Goal: Transaction & Acquisition: Book appointment/travel/reservation

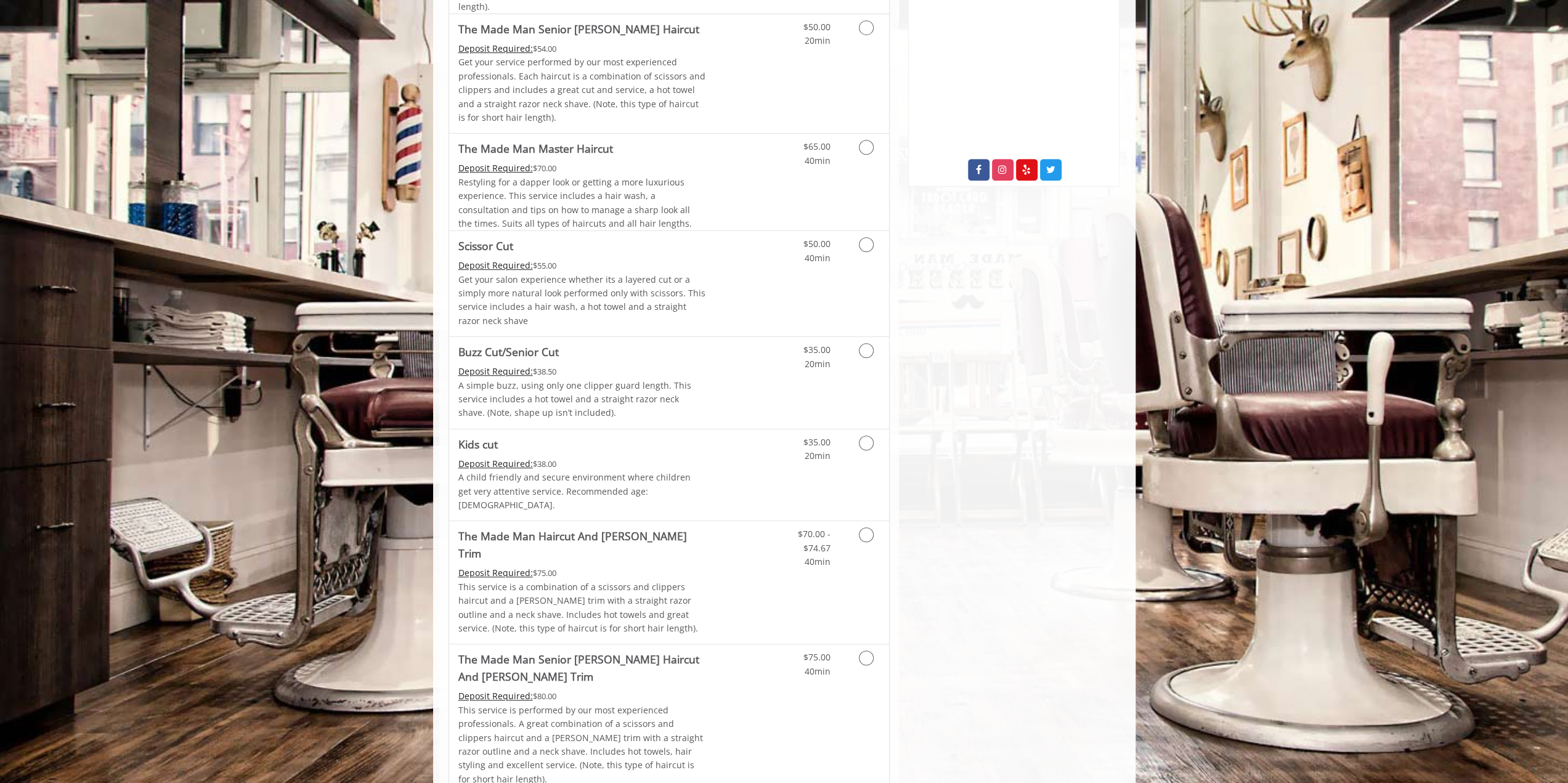
scroll to position [616, 0]
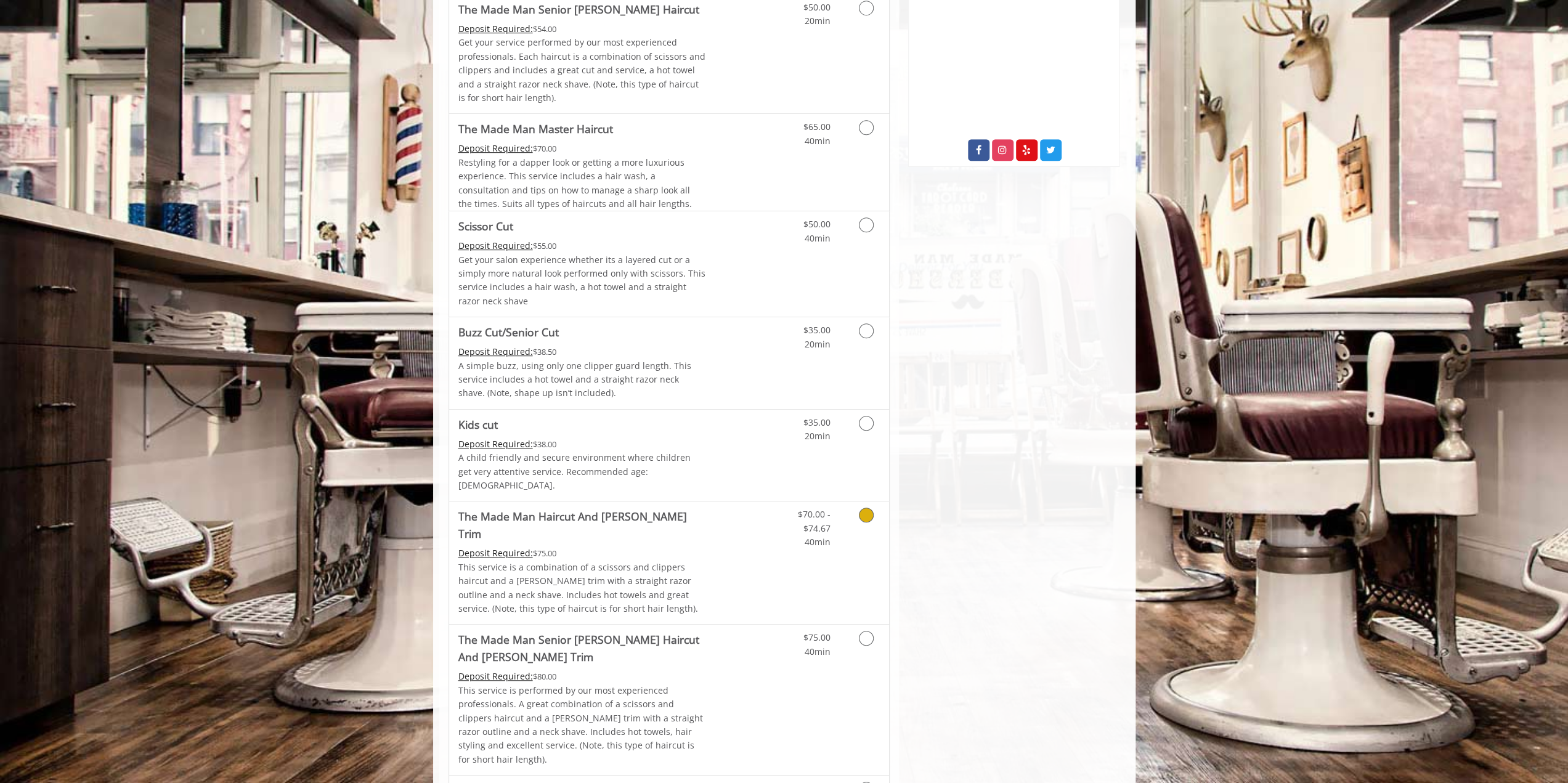
click at [863, 508] on icon "Grooming services" at bounding box center [866, 515] width 15 height 15
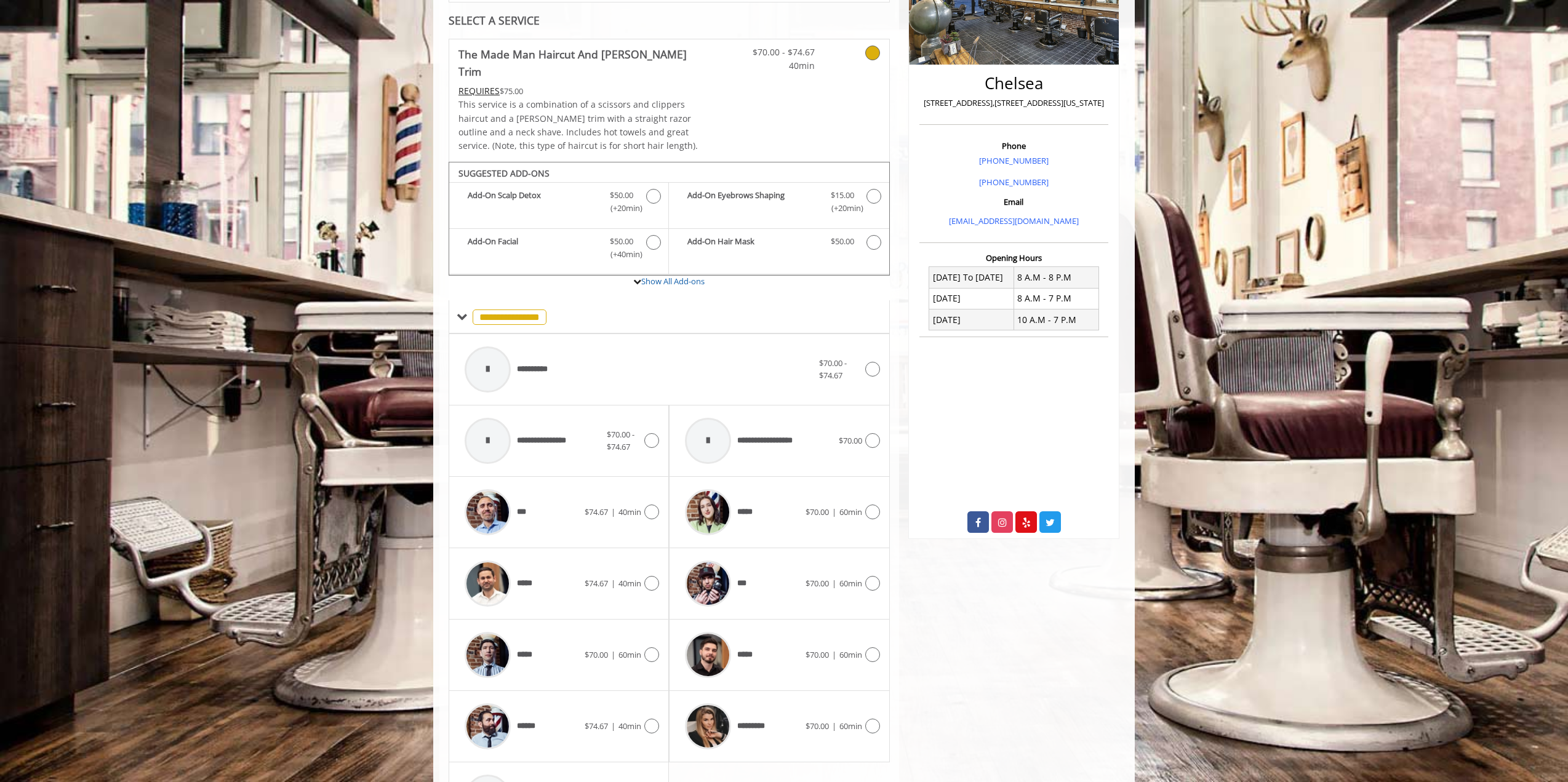
scroll to position [316, 0]
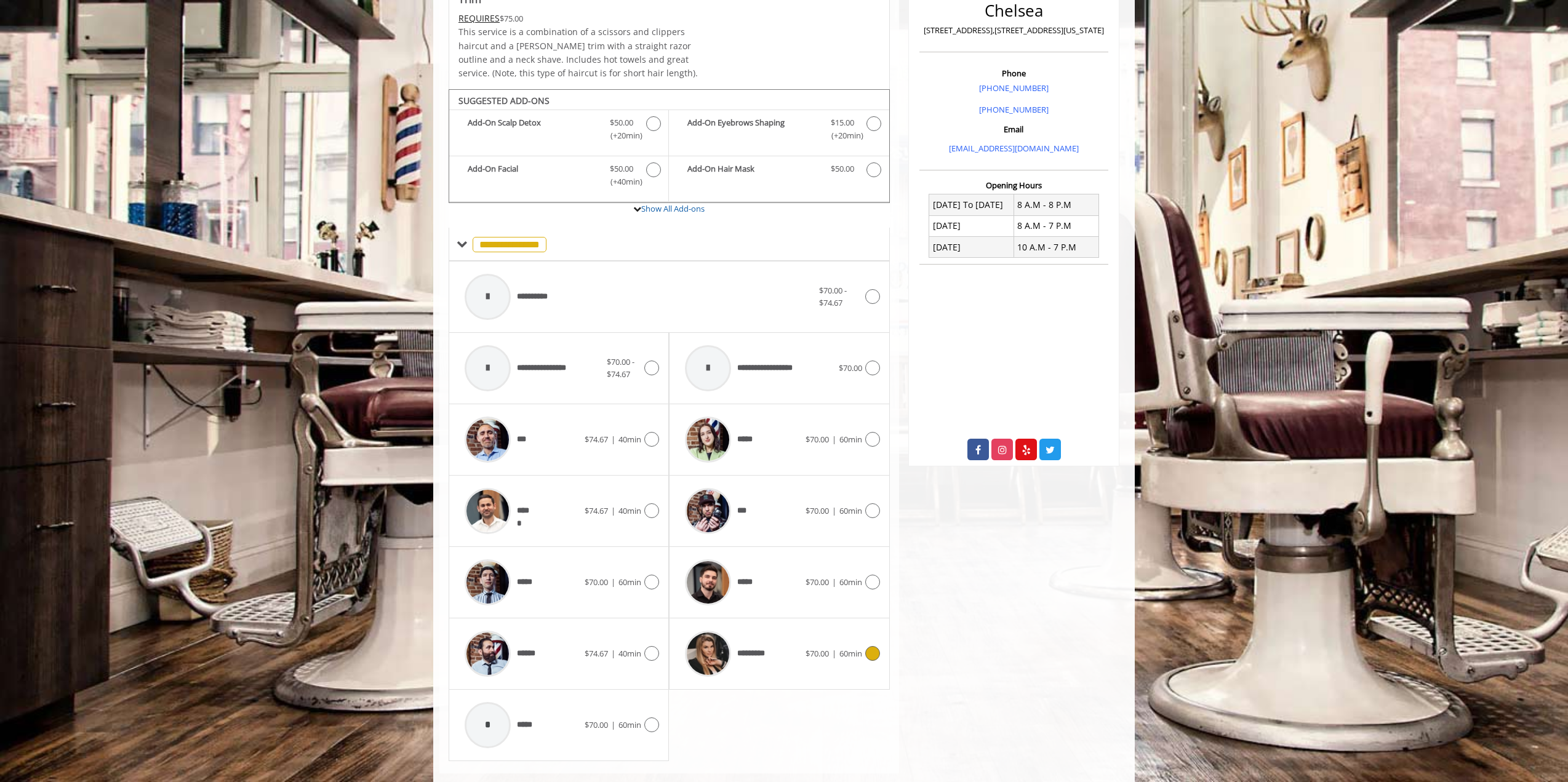
click at [864, 646] on div at bounding box center [871, 654] width 18 height 15
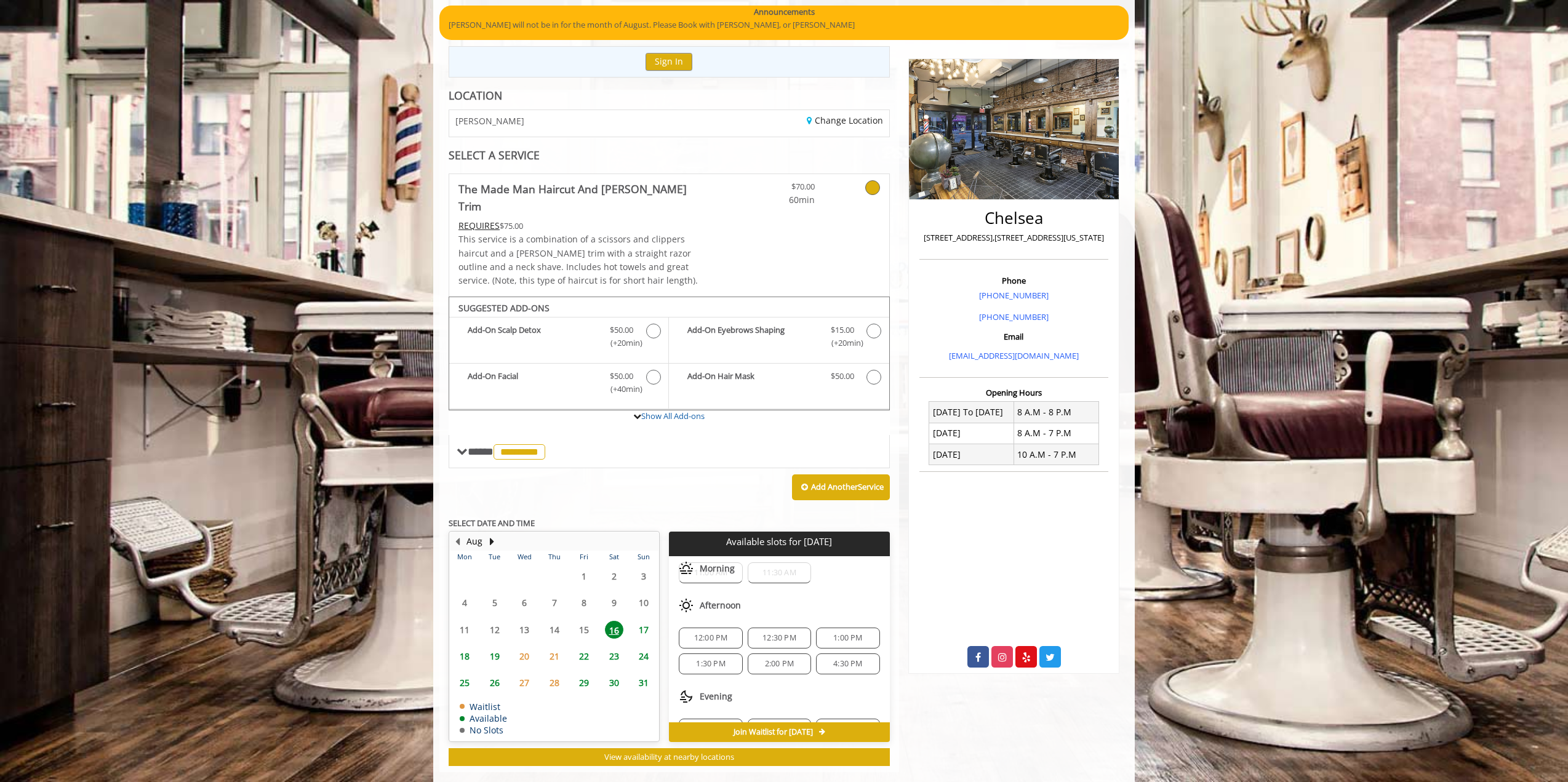
scroll to position [54, 0]
click at [832, 629] on div "4:30 PM" at bounding box center [847, 638] width 63 height 21
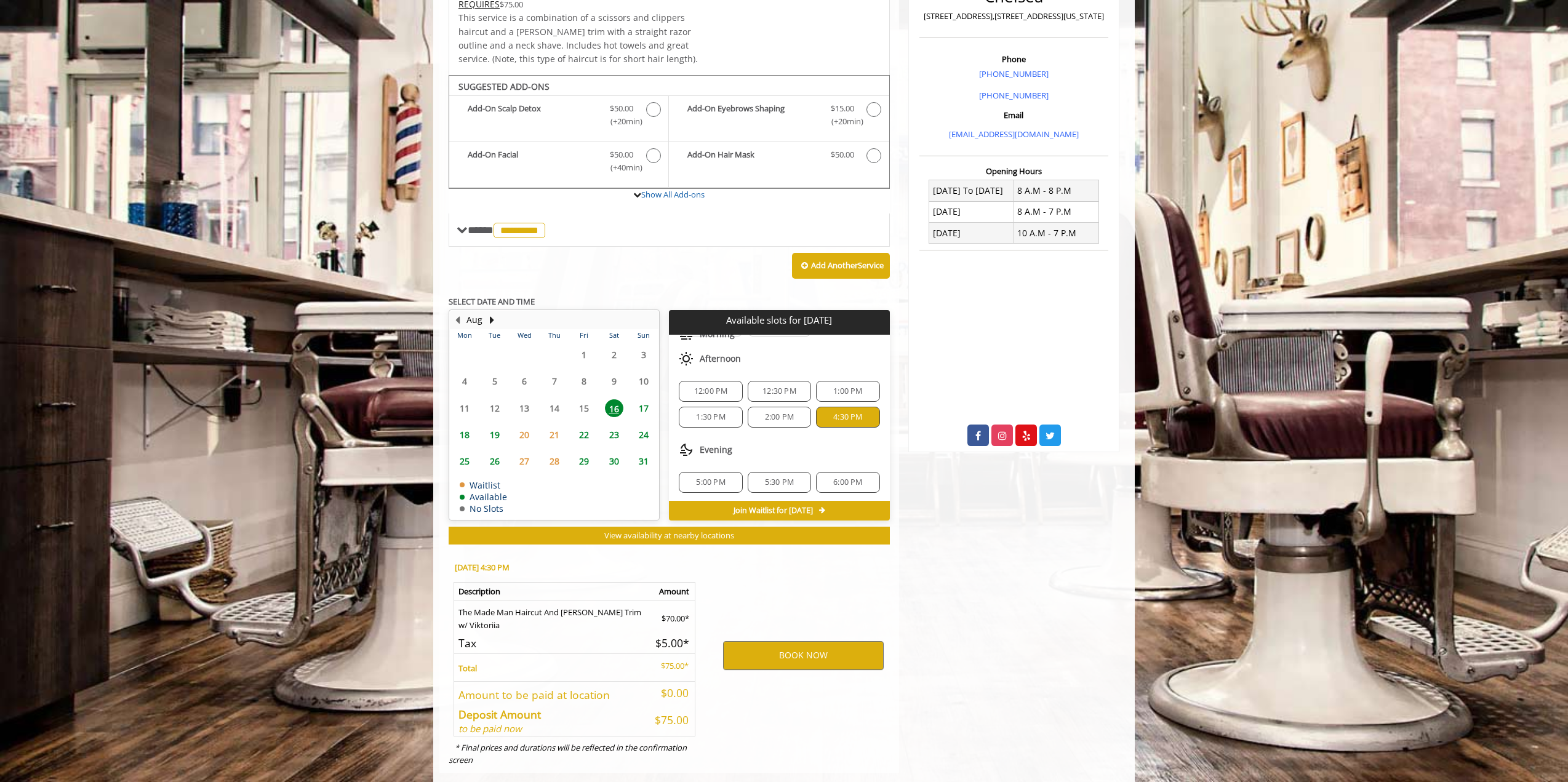
click at [698, 478] on span "5:00 PM" at bounding box center [711, 482] width 29 height 10
click at [827, 641] on button "BOOK NOW" at bounding box center [803, 655] width 161 height 29
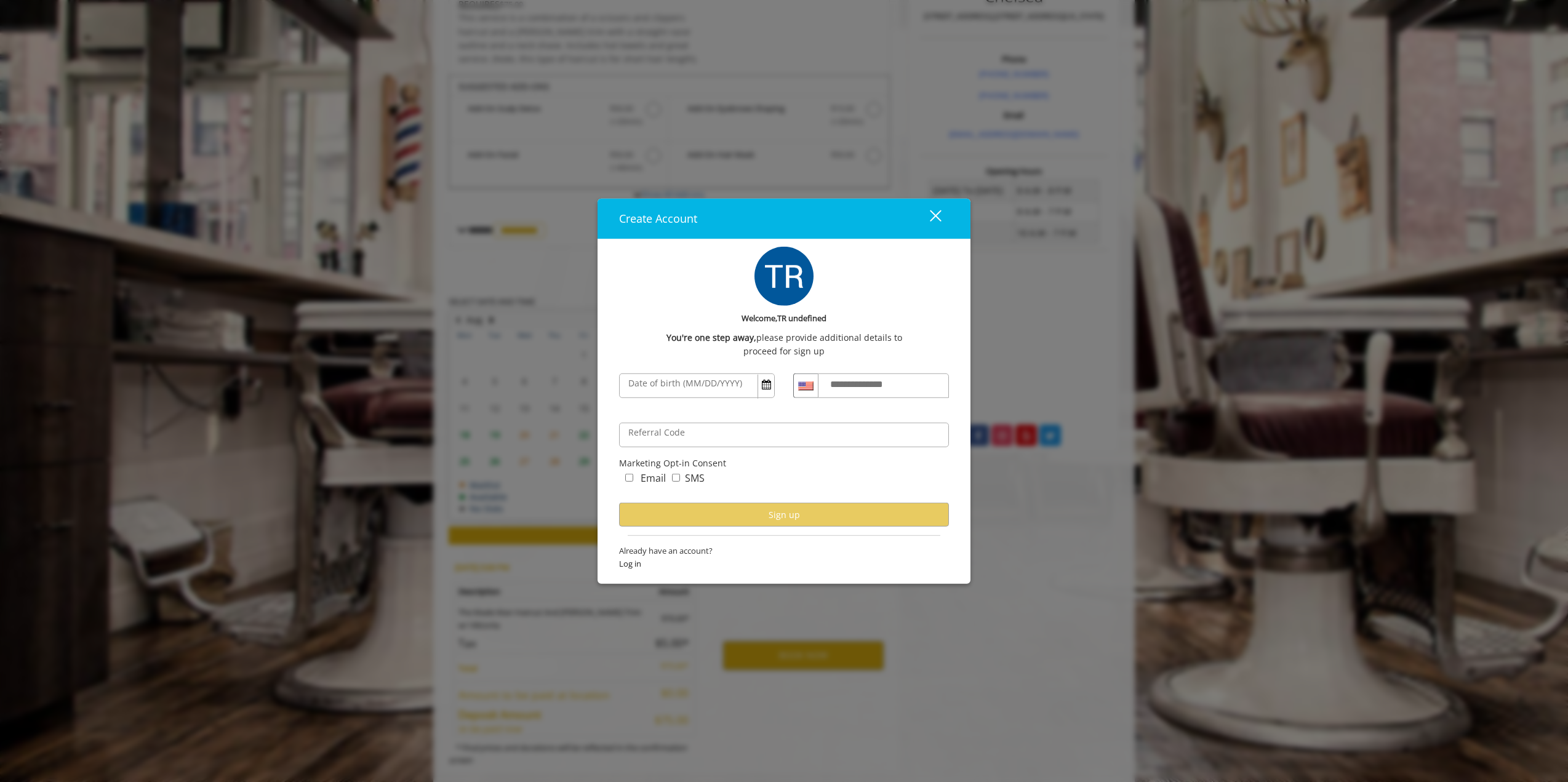
click at [640, 480] on label "Email" at bounding box center [653, 478] width 25 height 16
click at [687, 476] on label "SMS" at bounding box center [695, 478] width 20 height 16
click at [688, 387] on label "Date of birth (MM/DD/YYYY)" at bounding box center [685, 383] width 126 height 13
click at [688, 387] on input "Date of birth (MM/DD/YYYY)" at bounding box center [697, 385] width 155 height 25
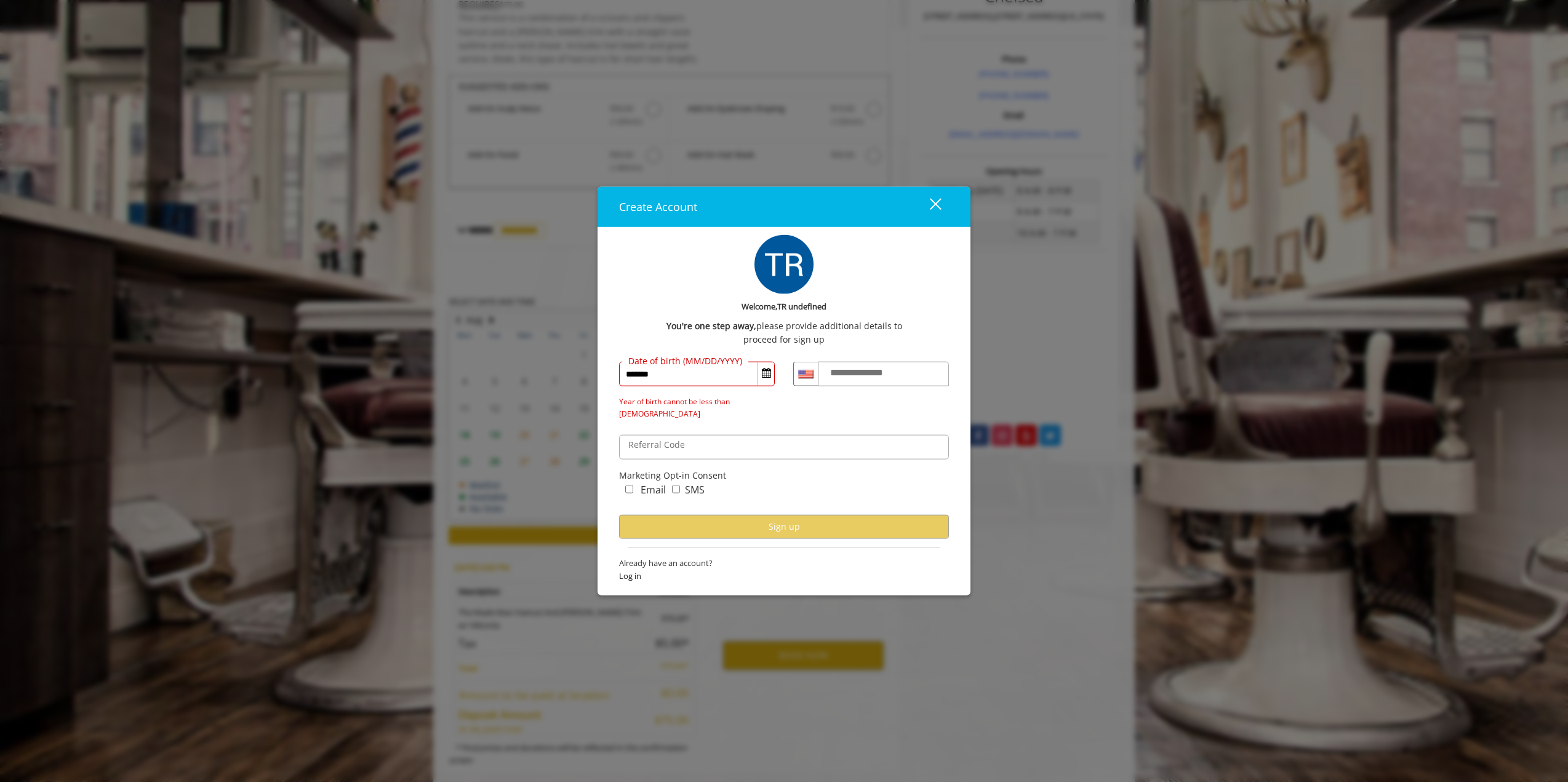
type input "**********"
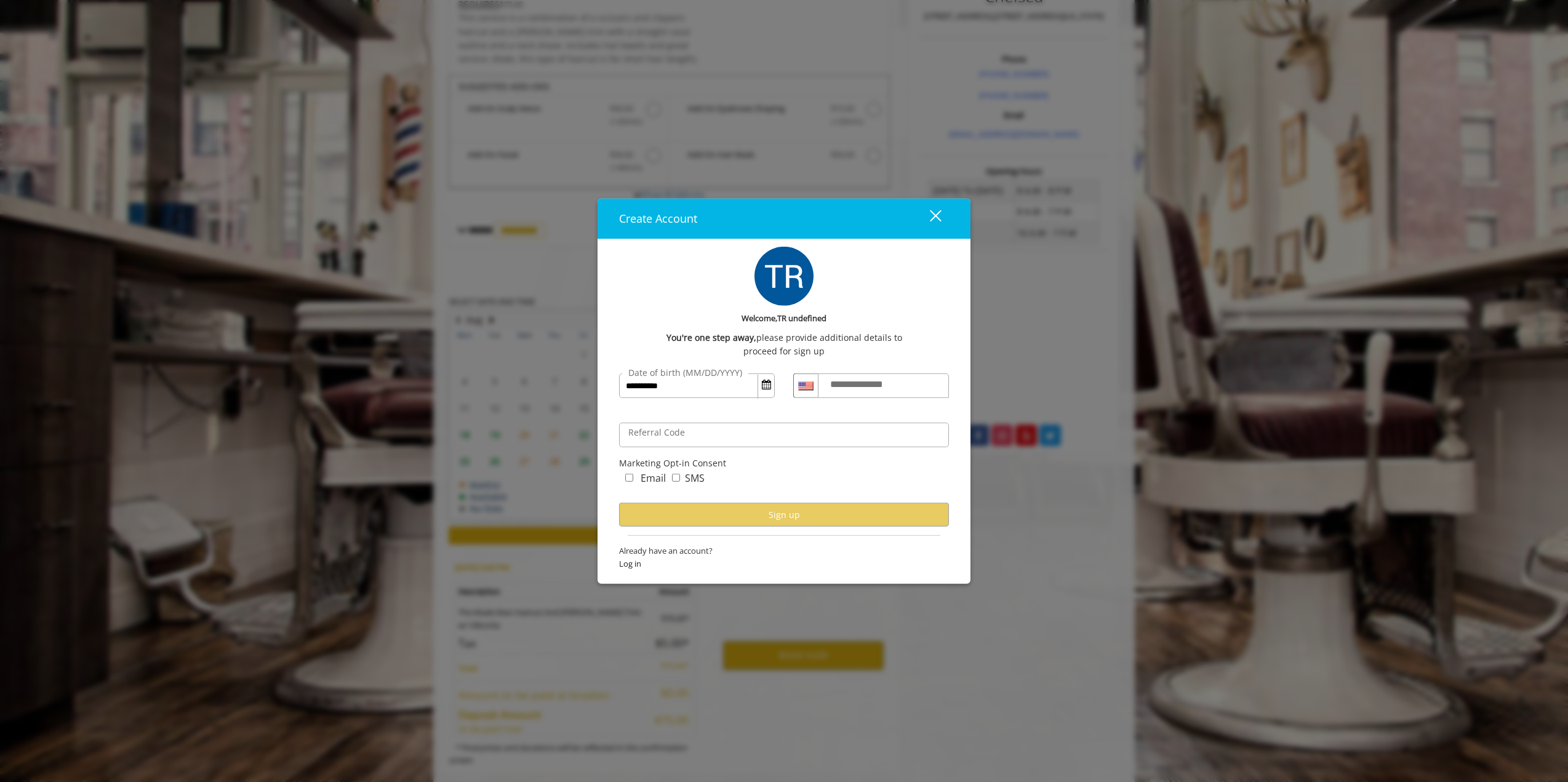
click at [879, 391] on label "**********" at bounding box center [868, 385] width 88 height 16
click at [879, 391] on input "**********" at bounding box center [883, 385] width 131 height 25
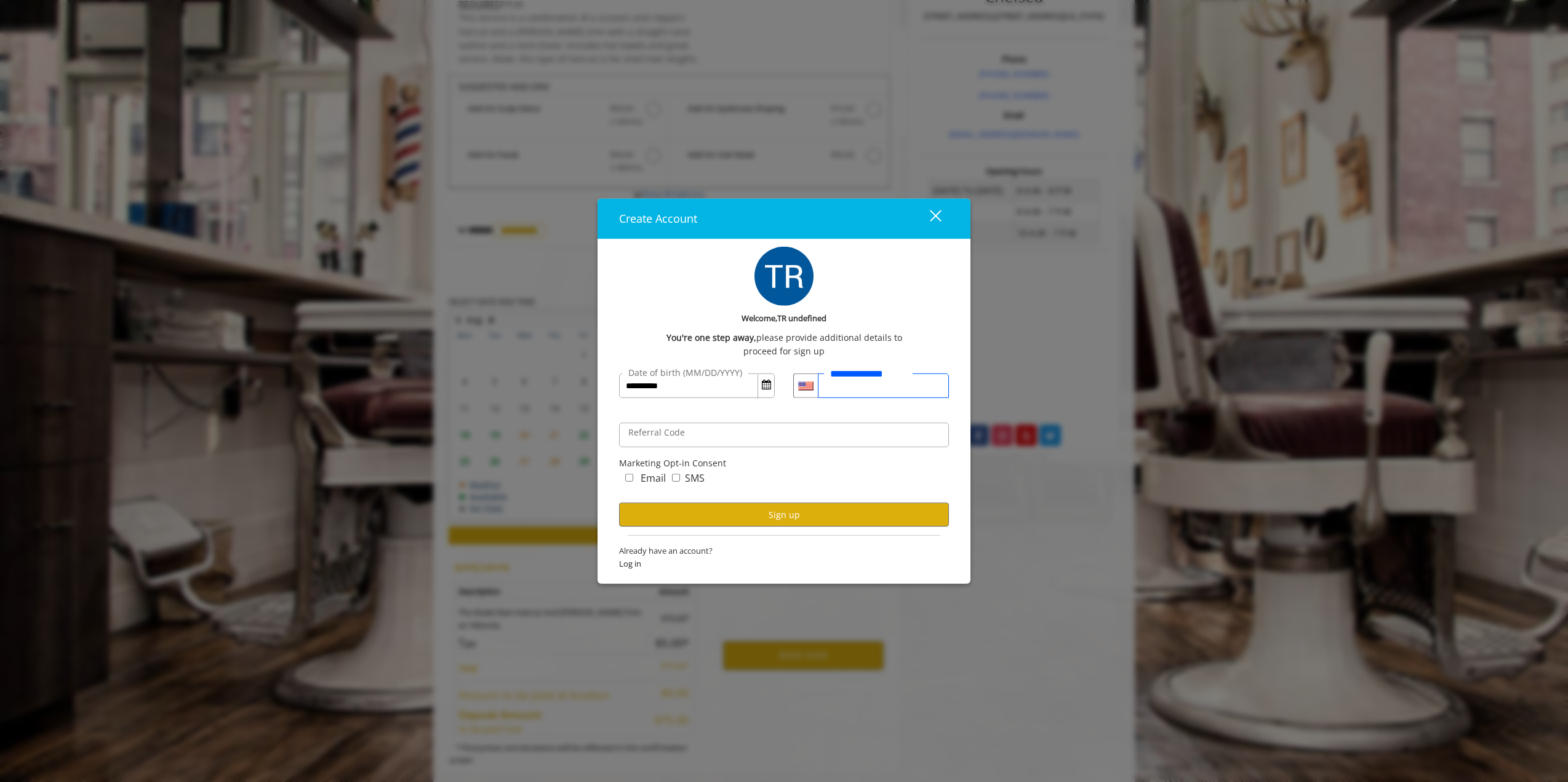
type input "**********"
click at [763, 430] on input "Referral Code" at bounding box center [784, 435] width 330 height 25
click at [800, 512] on button "Sign up" at bounding box center [784, 515] width 330 height 24
click at [768, 385] on span "Open Calendar" at bounding box center [767, 384] width 9 height 10
click at [900, 456] on span "11" at bounding box center [900, 458] width 11 height 13
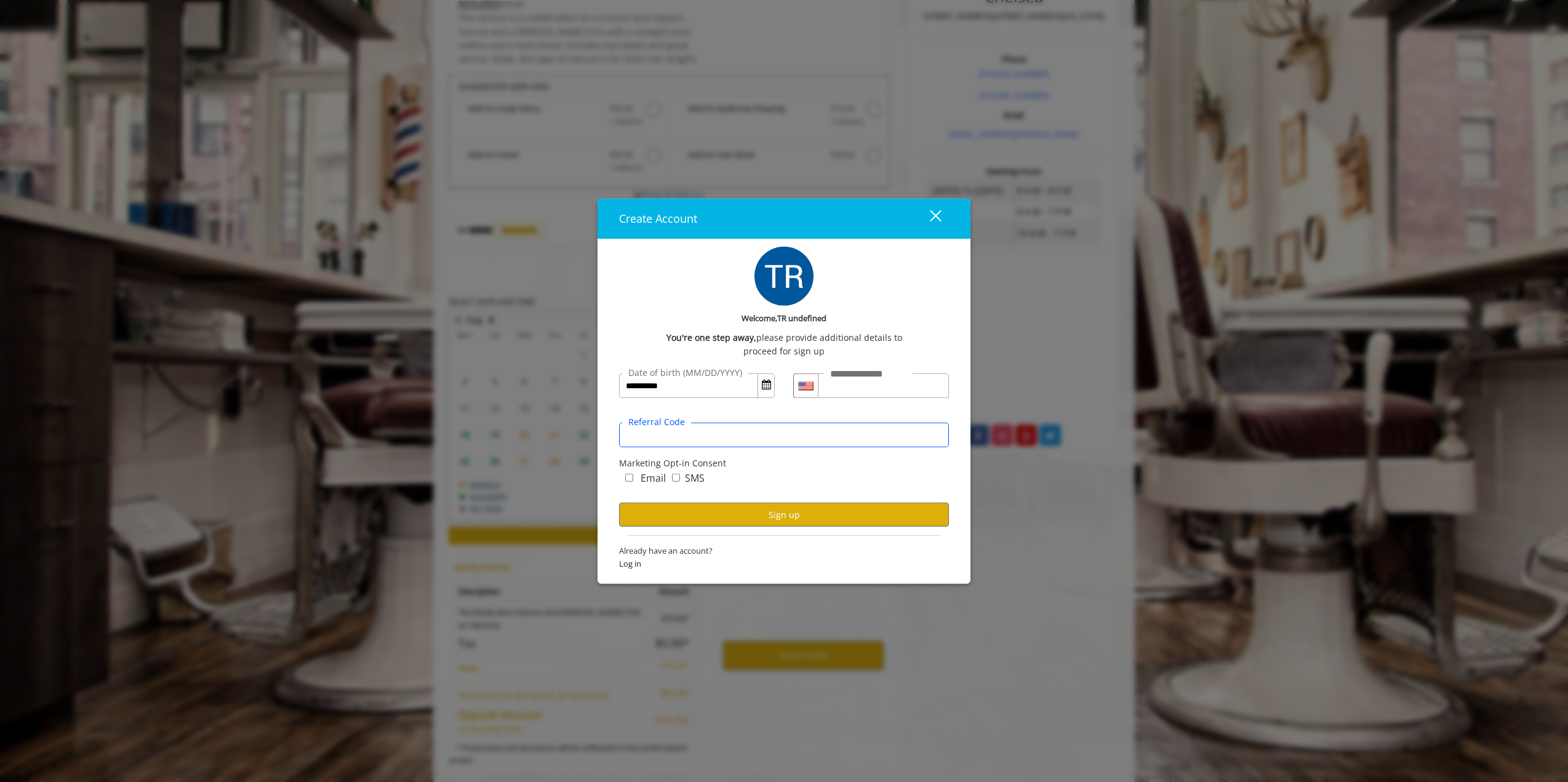
click at [759, 427] on input "Referral Code" at bounding box center [784, 435] width 330 height 25
click at [799, 466] on div "Marketing Opt-in Consent" at bounding box center [784, 463] width 330 height 13
click at [793, 513] on button "Sign up" at bounding box center [784, 515] width 330 height 24
click at [631, 563] on span "Log in" at bounding box center [784, 563] width 330 height 13
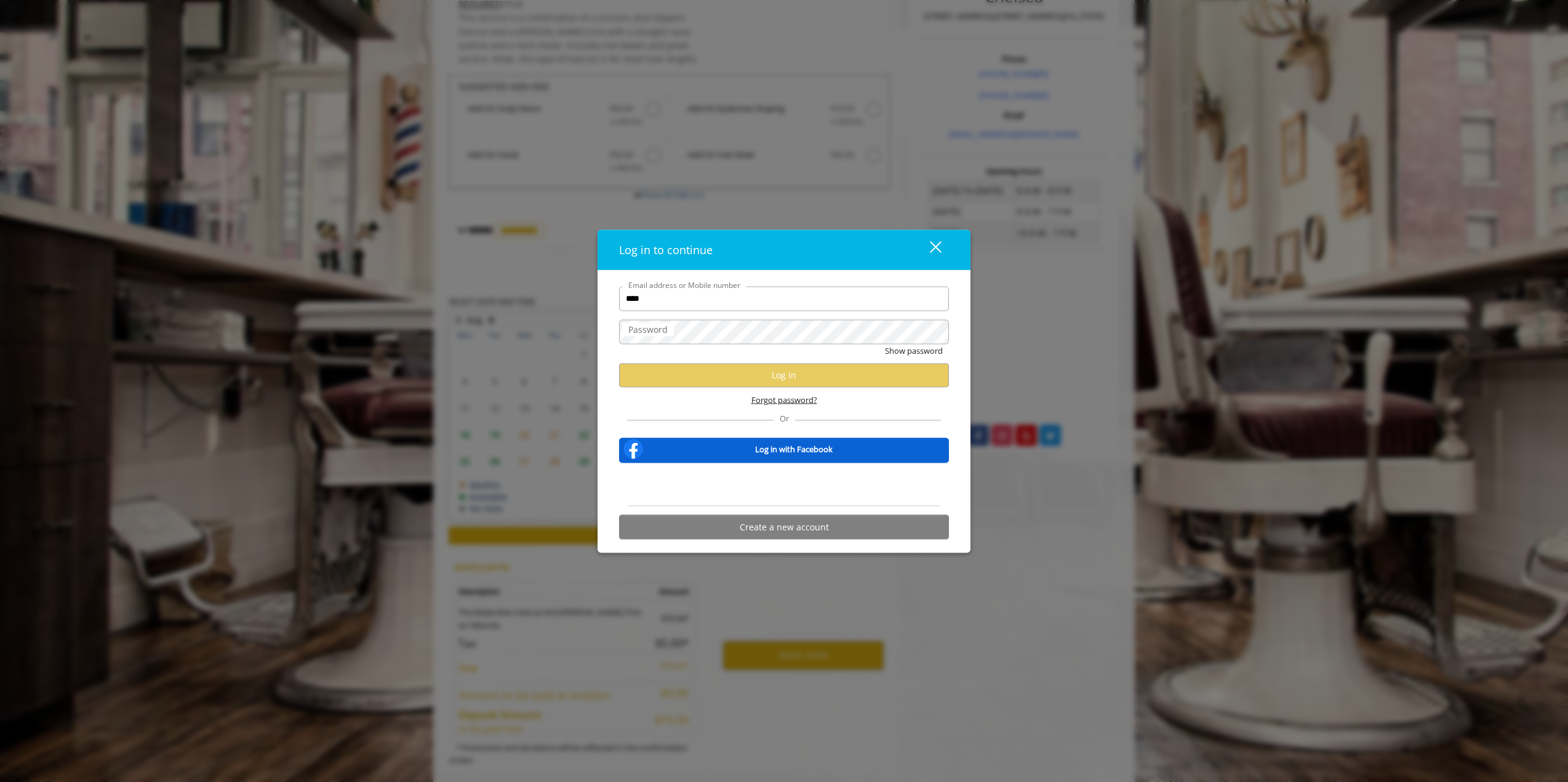
type input "****"
click at [784, 402] on span "Forgot password?" at bounding box center [784, 399] width 66 height 13
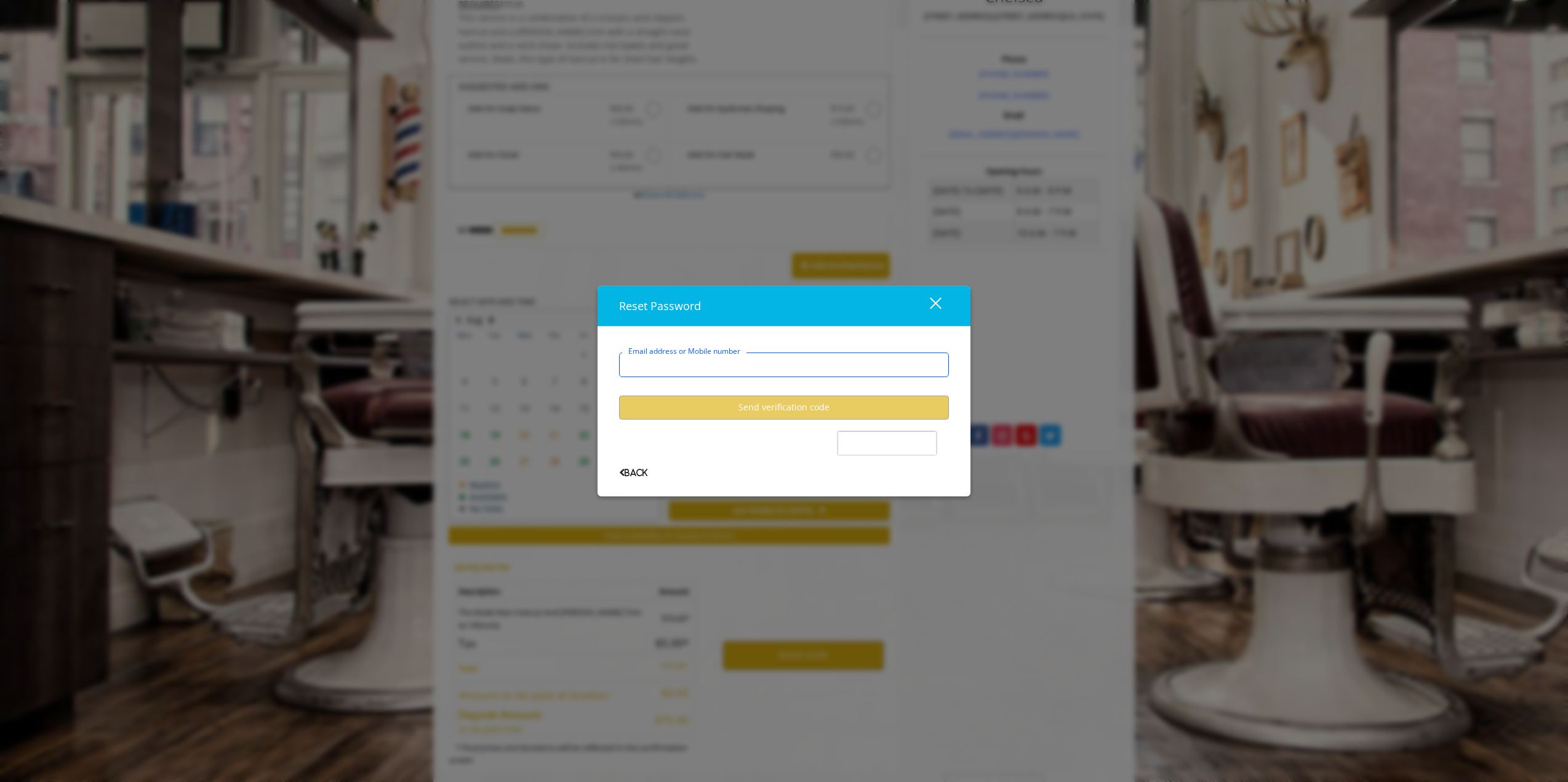
click at [716, 361] on input "Email address or Mobile number" at bounding box center [784, 365] width 330 height 25
type input "**********"
click at [775, 409] on button "Send verification code" at bounding box center [784, 408] width 330 height 24
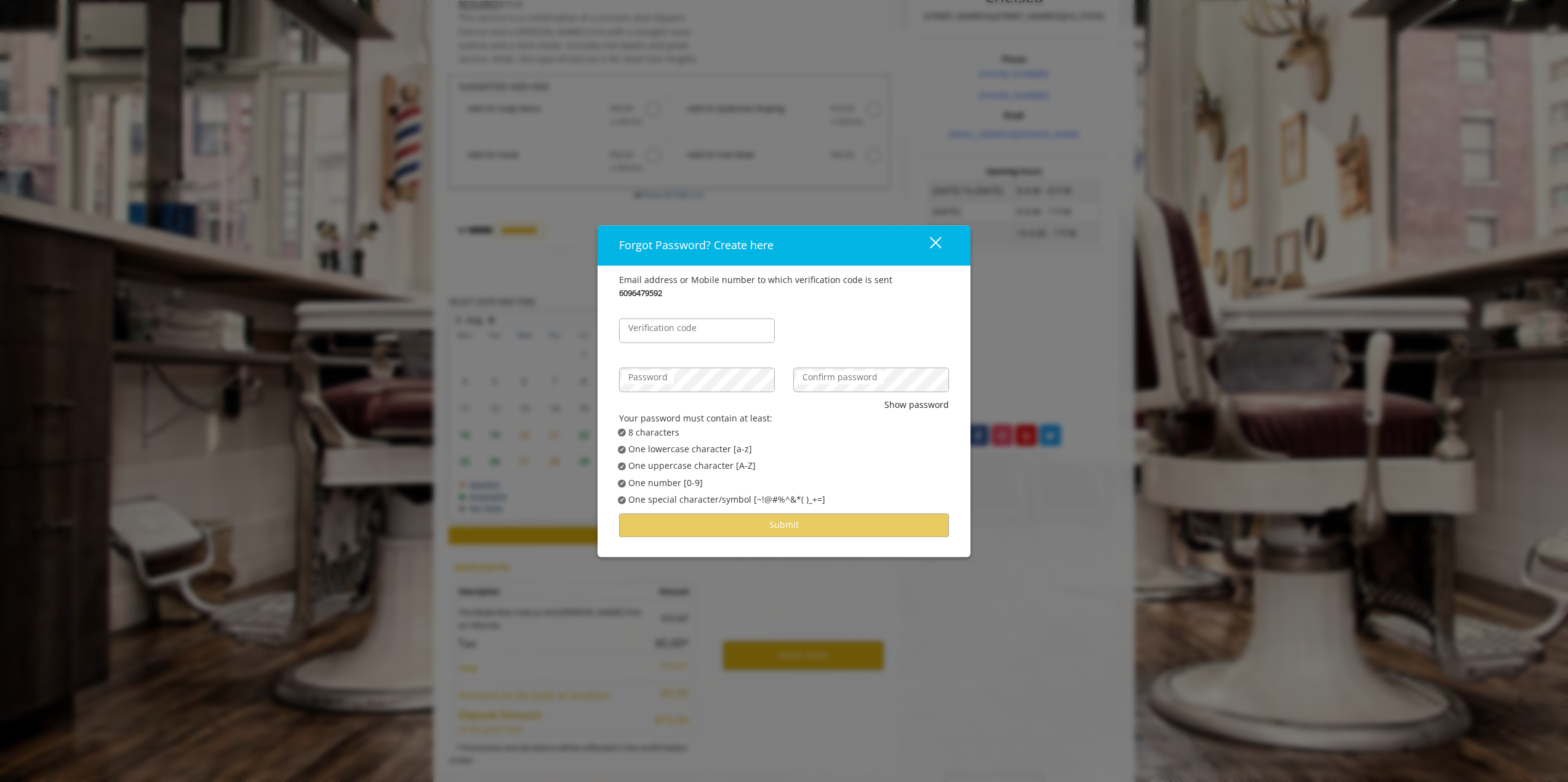
click at [664, 328] on label "Verification code" at bounding box center [662, 328] width 80 height 13
click at [664, 328] on input "Verification code" at bounding box center [697, 330] width 155 height 25
type input "******"
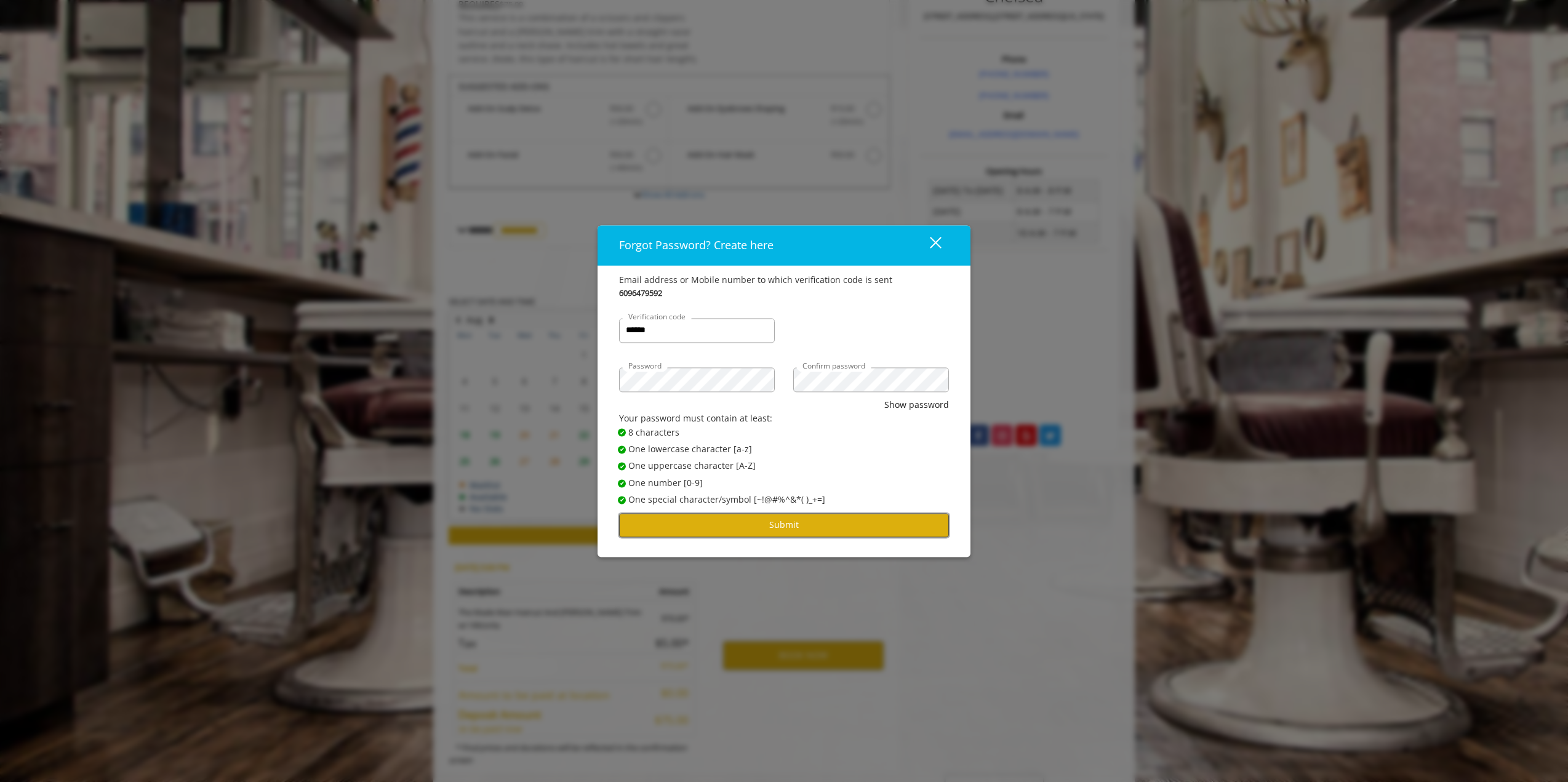
click at [799, 526] on button "Submit" at bounding box center [784, 526] width 330 height 24
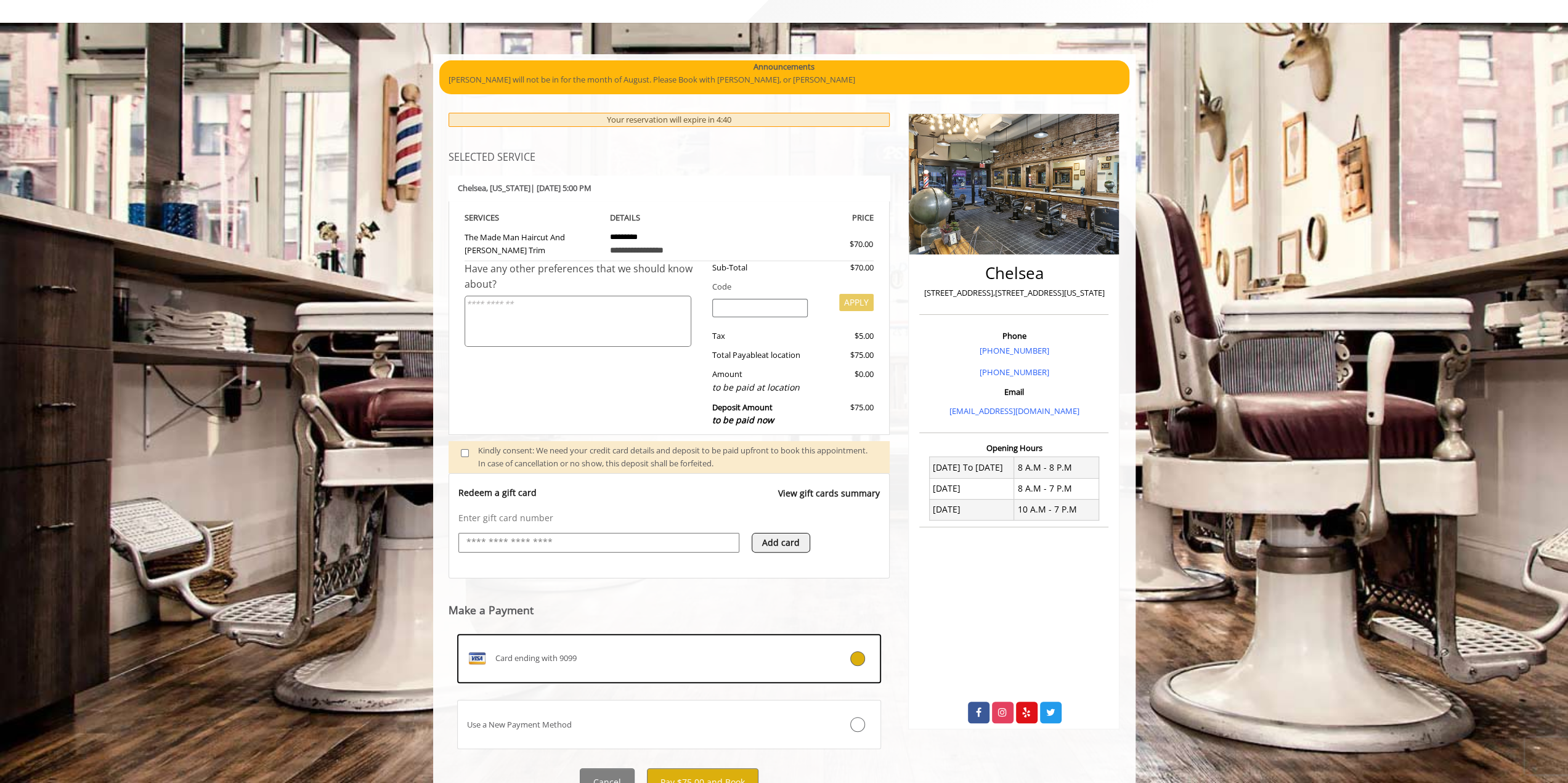
scroll to position [108, 0]
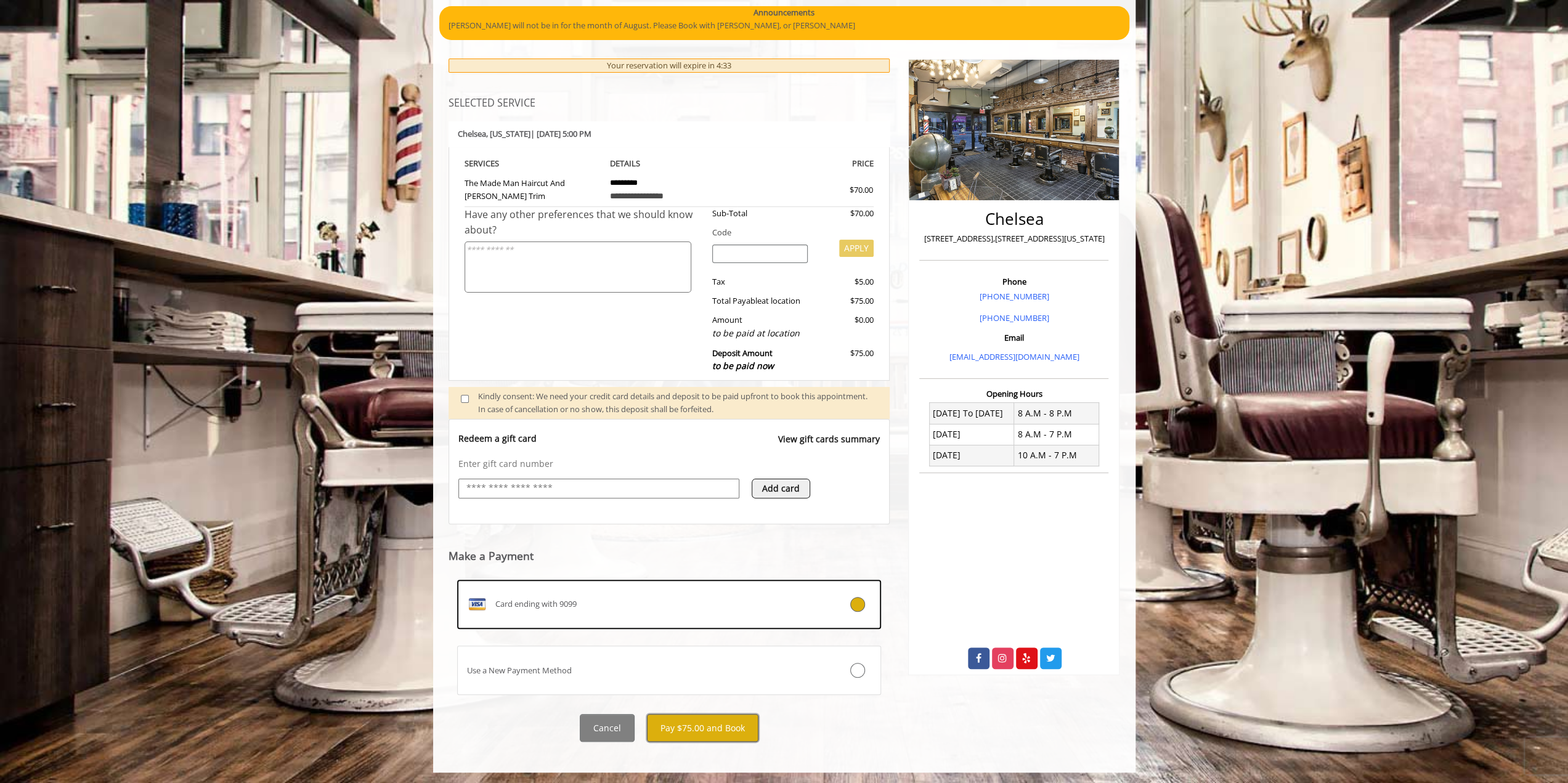
click at [695, 729] on button "Pay $75.00 and Book" at bounding box center [703, 728] width 112 height 28
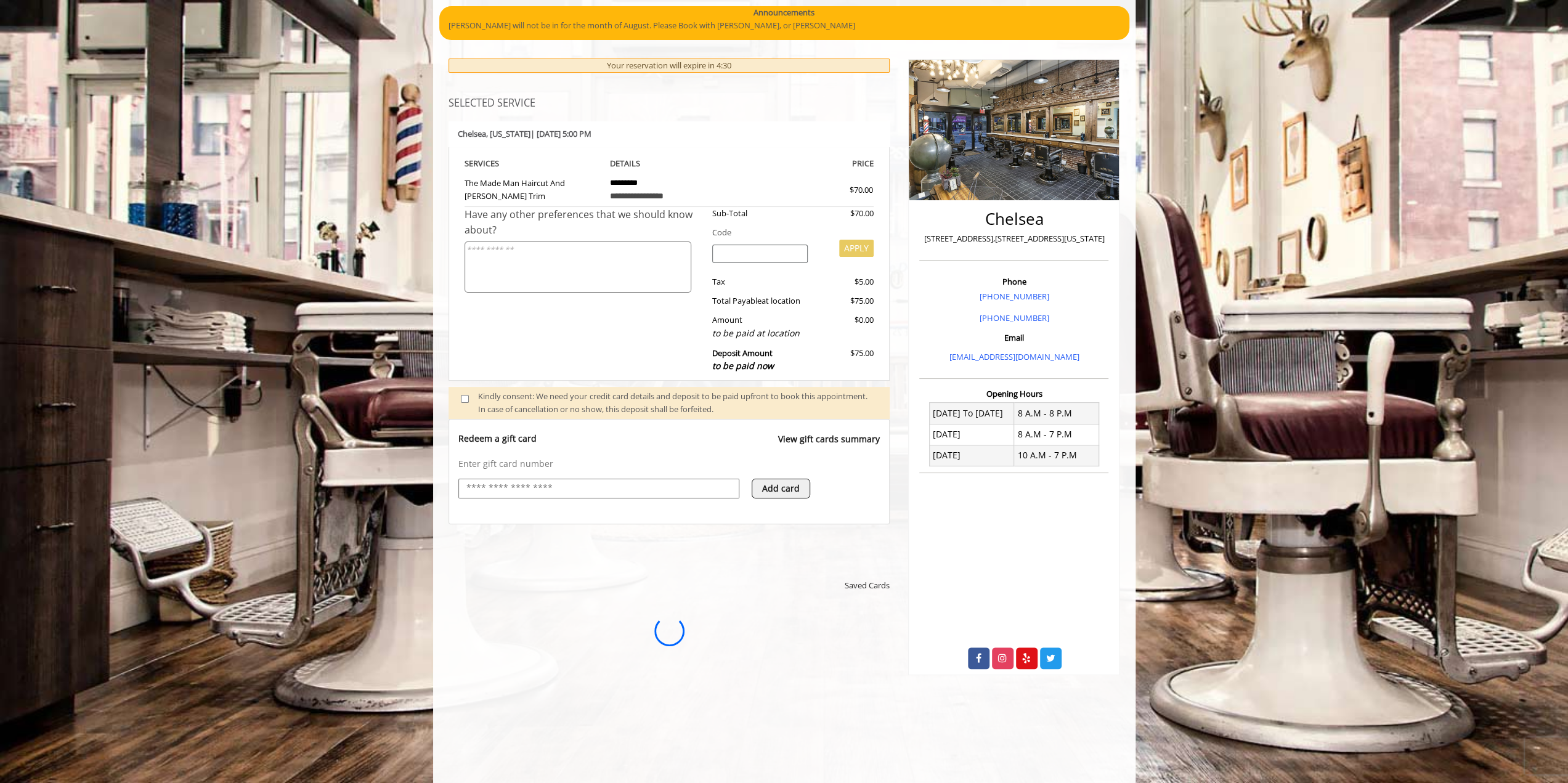
scroll to position [0, 0]
